Goal: Navigation & Orientation: Locate item on page

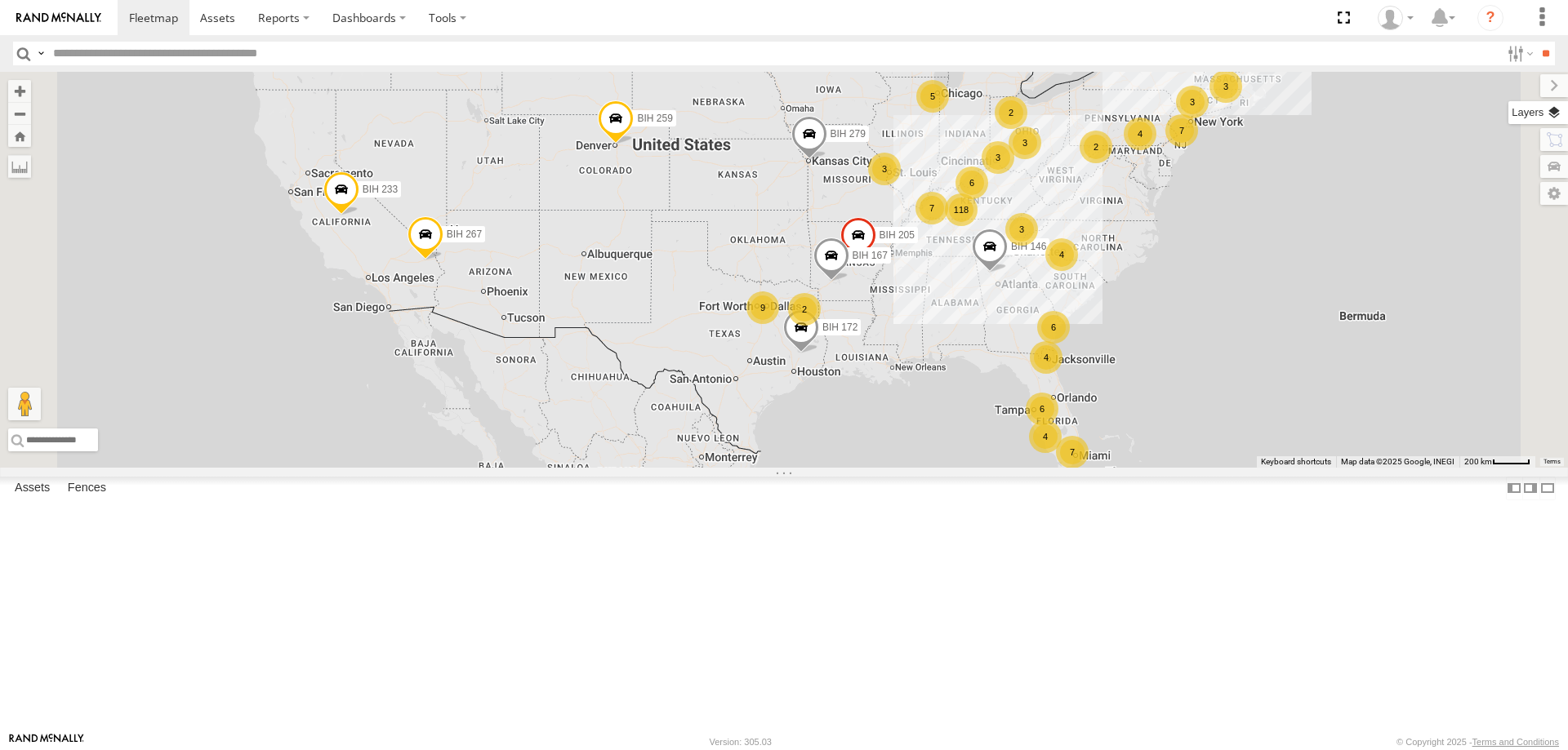
click at [1549, 121] on label at bounding box center [1538, 112] width 59 height 22
click at [0, 0] on span "Basemaps" at bounding box center [0, 0] width 0 height 0
click at [0, 0] on span "Satellite + Roadmap" at bounding box center [0, 0] width 0 height 0
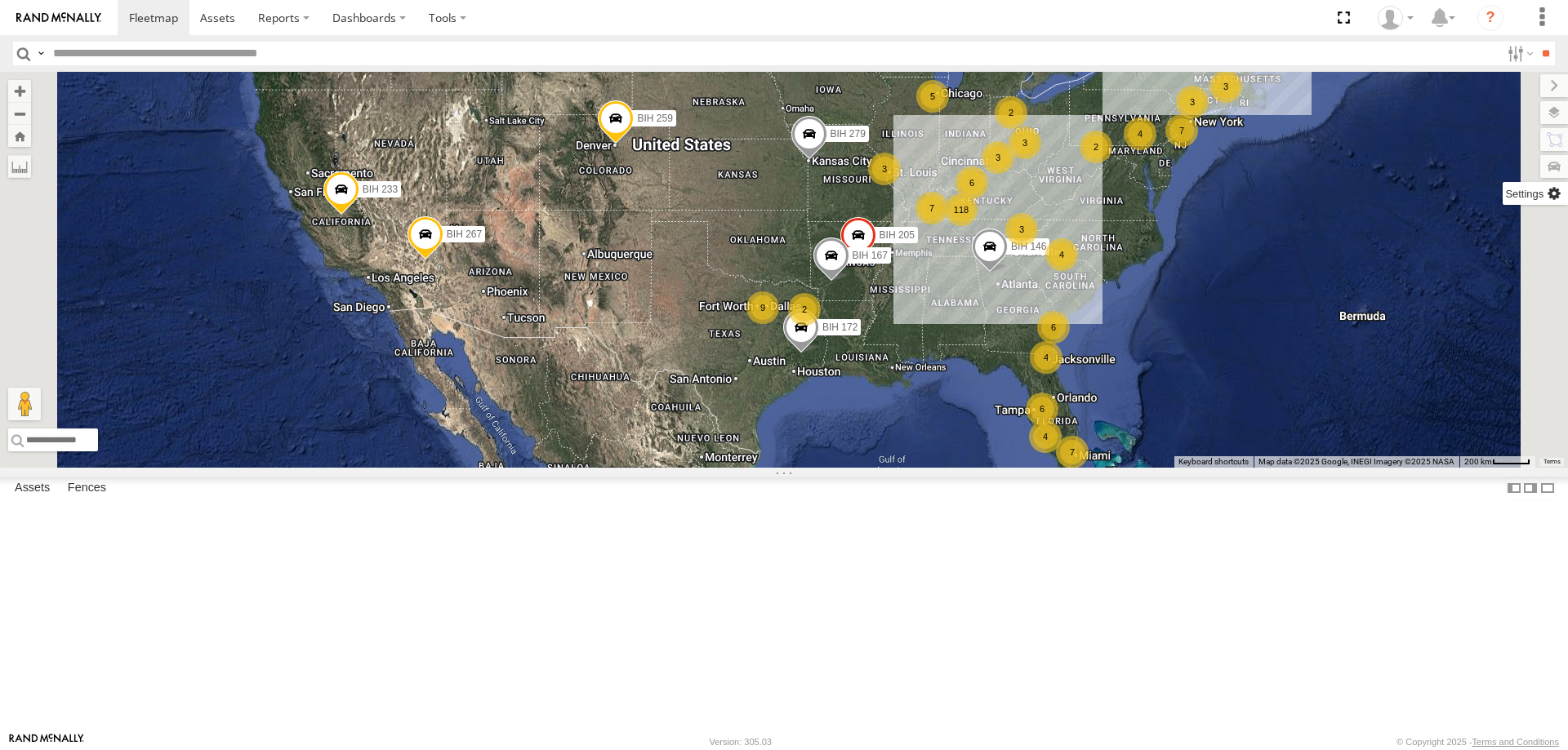
click at [1503, 198] on label at bounding box center [1535, 193] width 65 height 22
click at [0, 0] on span "Show Mouse Coordinates" at bounding box center [0, 0] width 0 height 0
click at [1513, 84] on label at bounding box center [1541, 85] width 55 height 22
click at [695, 18] on section at bounding box center [841, 18] width 1446 height 35
click at [762, 28] on section at bounding box center [841, 18] width 1446 height 35
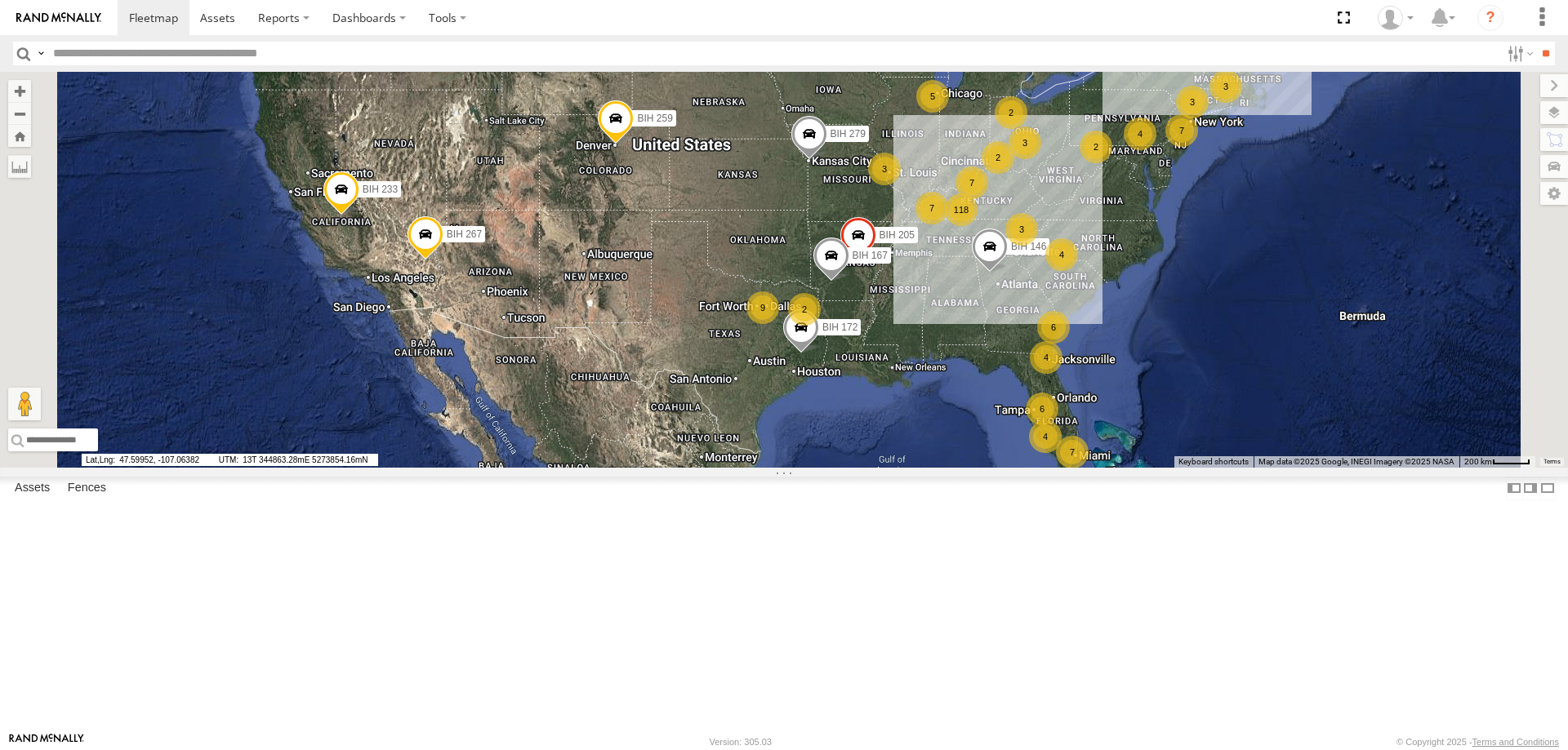
click at [755, 18] on section at bounding box center [841, 18] width 1446 height 35
click at [750, 24] on section at bounding box center [841, 18] width 1446 height 35
click at [680, 17] on section at bounding box center [841, 18] width 1446 height 35
click at [653, 11] on section at bounding box center [841, 18] width 1446 height 35
click at [745, 8] on section at bounding box center [841, 18] width 1446 height 35
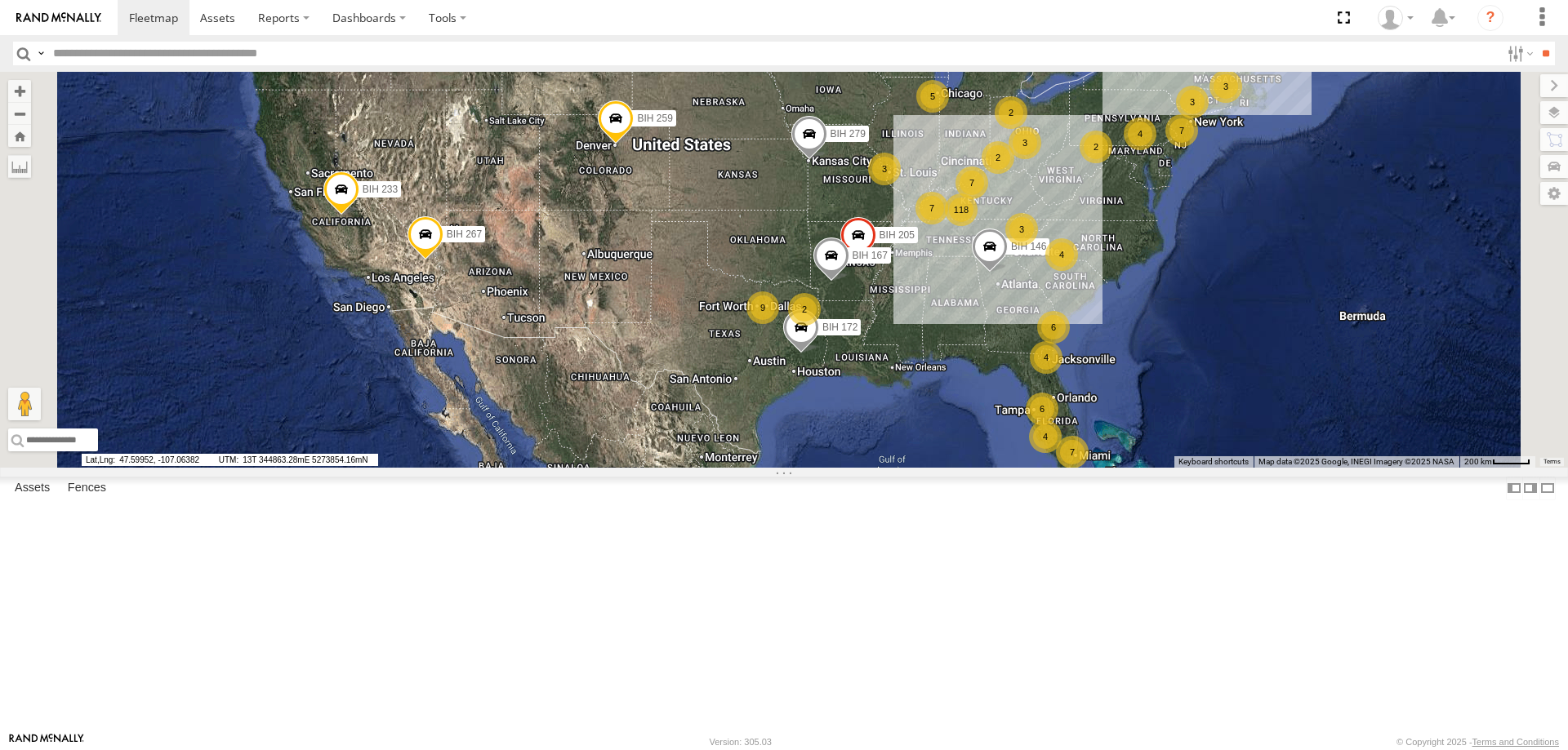
click at [701, 3] on section at bounding box center [841, 18] width 1446 height 35
click at [820, 27] on section at bounding box center [841, 18] width 1446 height 35
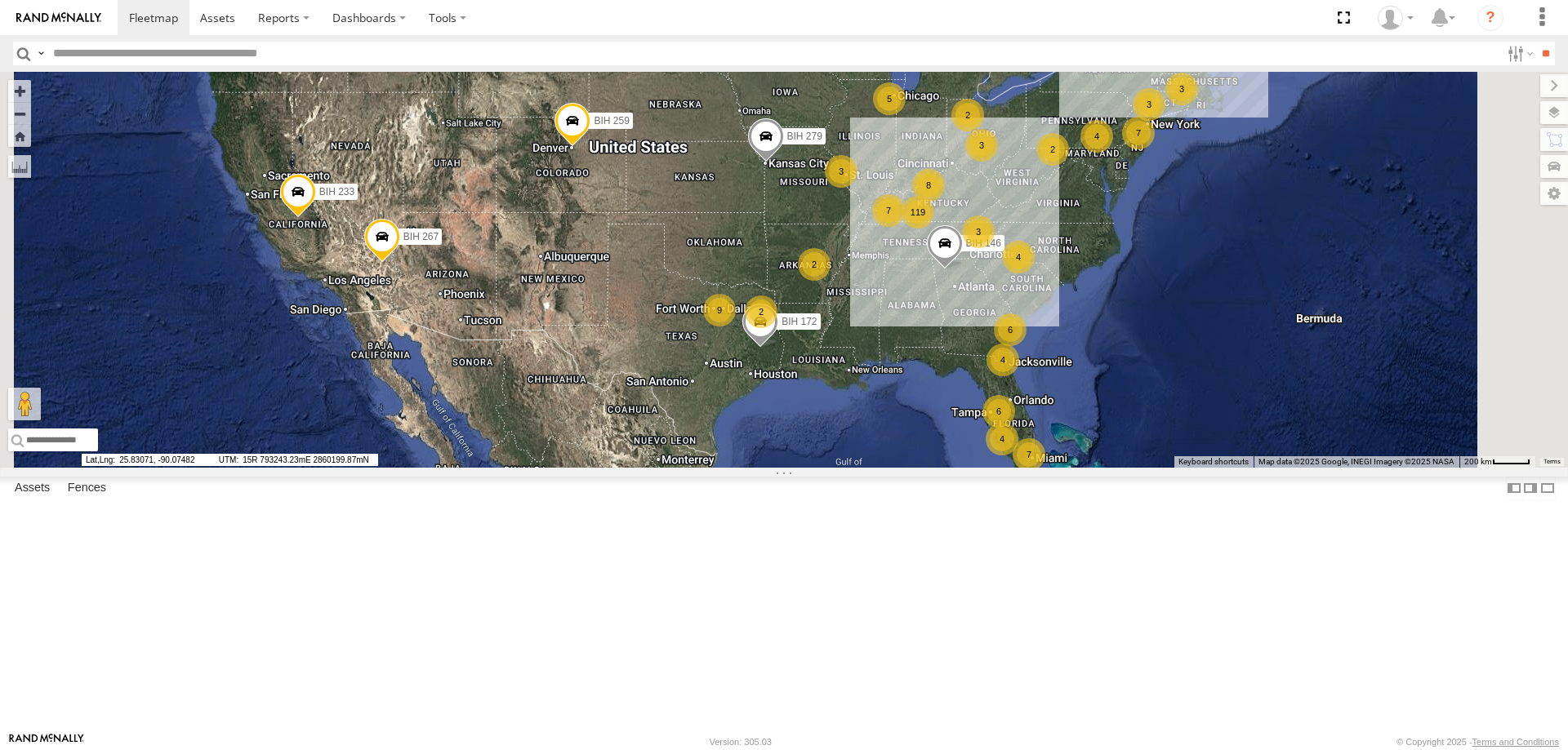
drag, startPoint x: 1096, startPoint y: 587, endPoint x: 1051, endPoint y: 589, distance: 45.0
click at [1051, 468] on div "7 119 3 6 8 3 3 5 9 2 BIH 279 4 7 BIH 267 2 2 3 4 6 4 BIH 259 7 3 2 4 BIH 233 B…" at bounding box center [784, 269] width 1568 height 396
